Goal: Task Accomplishment & Management: Manage account settings

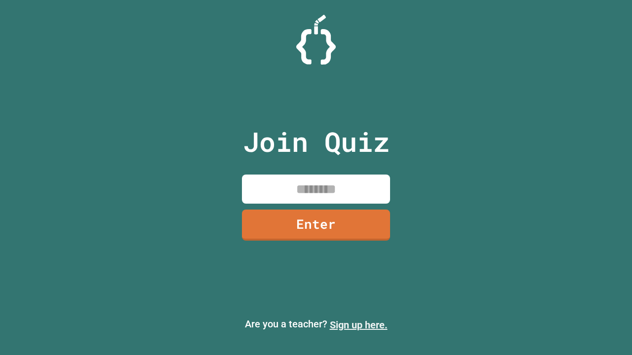
click at [358, 325] on link "Sign up here." at bounding box center [359, 325] width 58 height 12
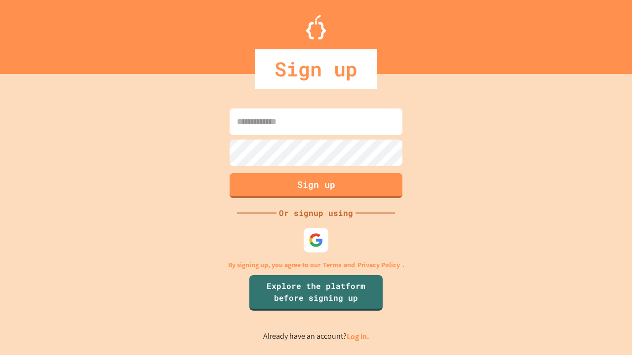
click at [358, 337] on link "Log in." at bounding box center [357, 337] width 23 height 10
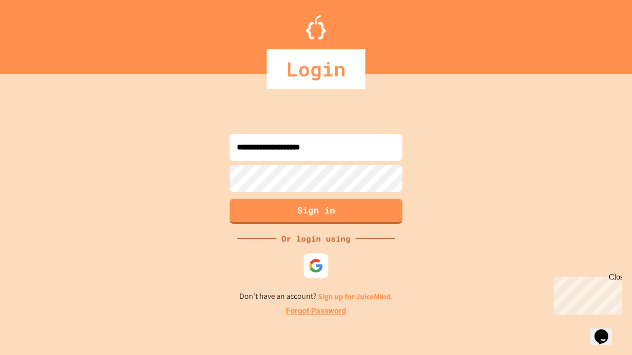
type input "**********"
